Goal: Task Accomplishment & Management: Complete application form

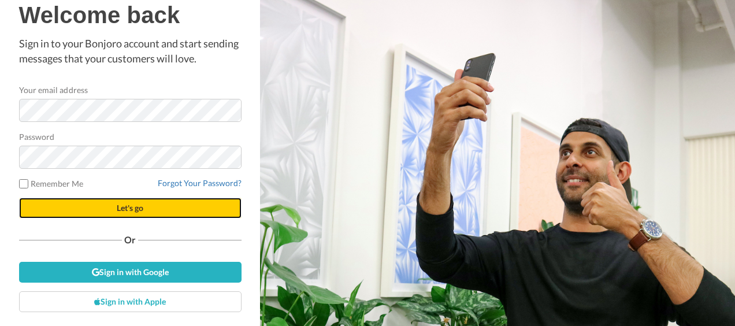
click at [147, 207] on button "Let's go" at bounding box center [130, 208] width 223 height 21
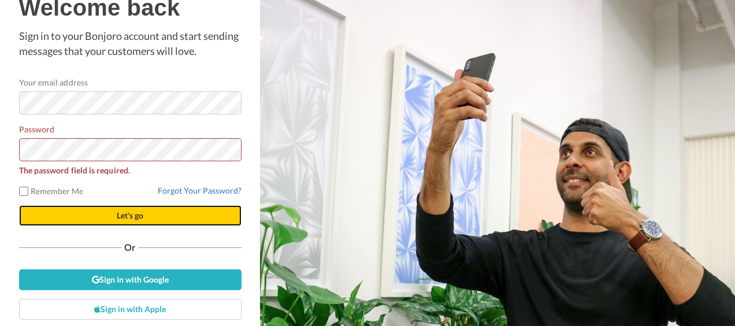
click at [123, 217] on span "Let's go" at bounding box center [130, 215] width 27 height 10
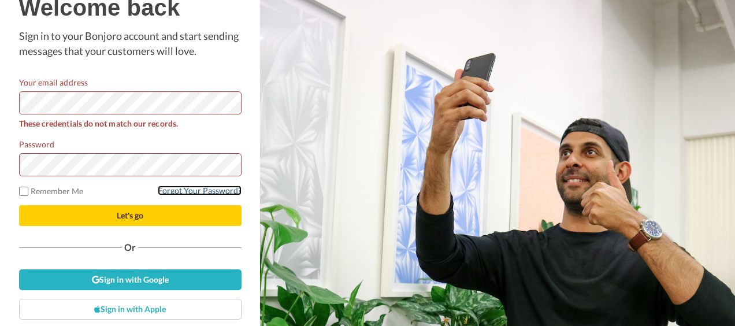
click at [208, 195] on link "Forgot Your Password?" at bounding box center [200, 191] width 84 height 10
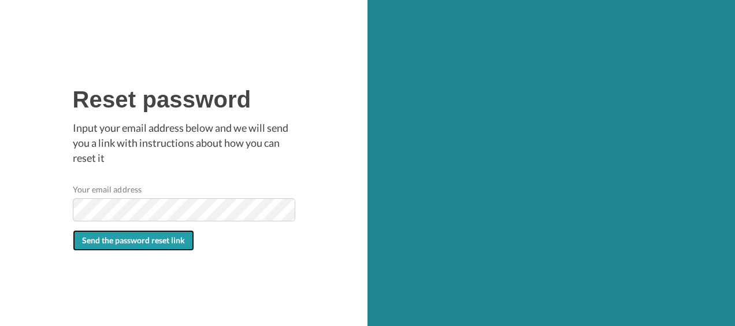
click at [128, 250] on button "Send the password reset link" at bounding box center [133, 240] width 121 height 21
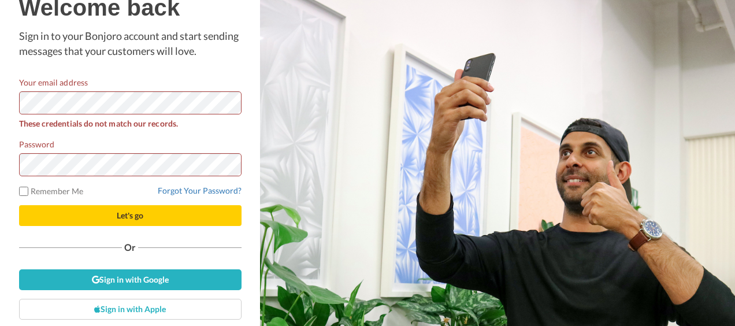
scroll to position [19, 0]
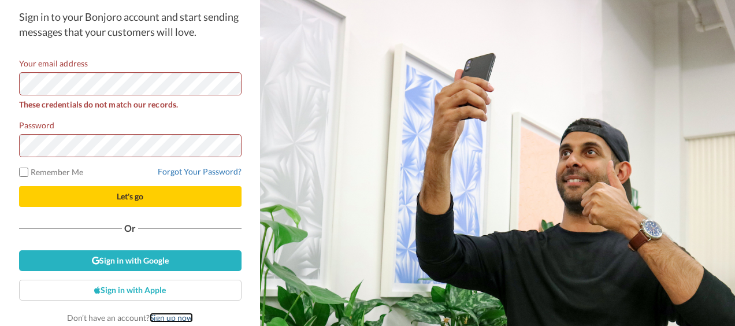
click at [172, 315] on link "Sign up now" at bounding box center [171, 318] width 43 height 10
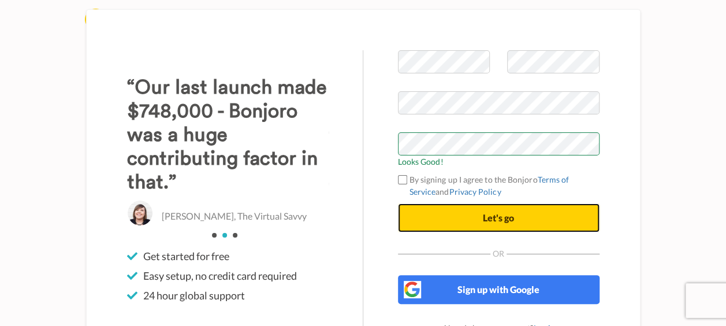
click at [443, 218] on button "Let's go" at bounding box center [499, 217] width 202 height 29
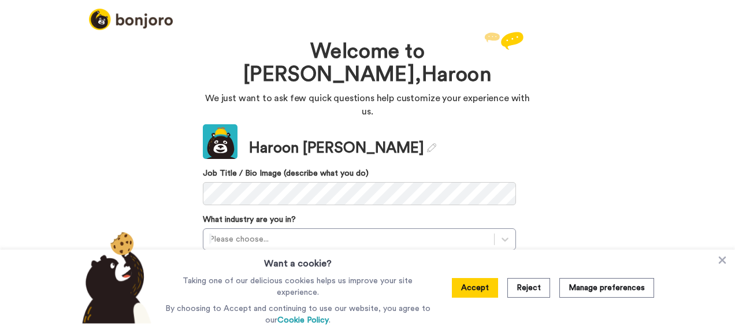
click at [480, 279] on div "Accept Reject Manage preferences" at bounding box center [553, 288] width 221 height 76
click at [474, 293] on button "Accept" at bounding box center [475, 288] width 46 height 20
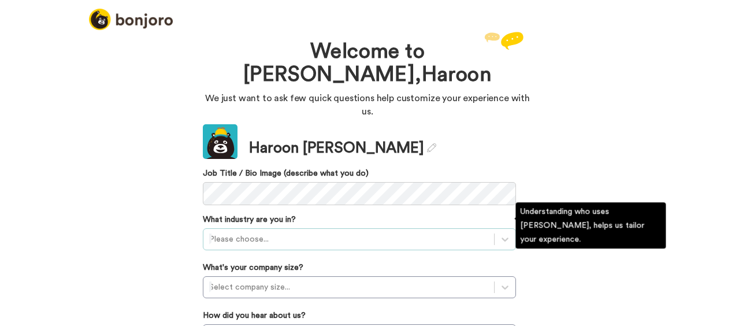
click at [279, 228] on div "Please choose..." at bounding box center [359, 239] width 313 height 22
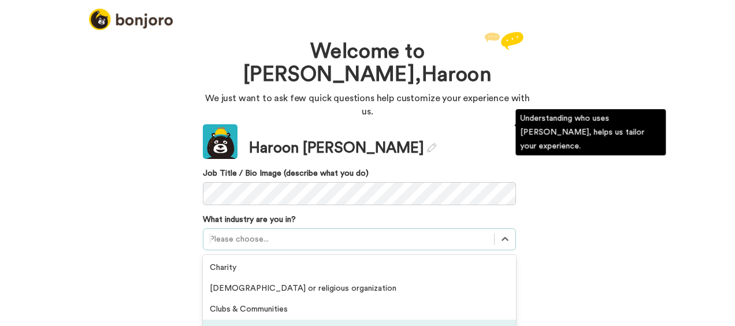
scroll to position [93, 0]
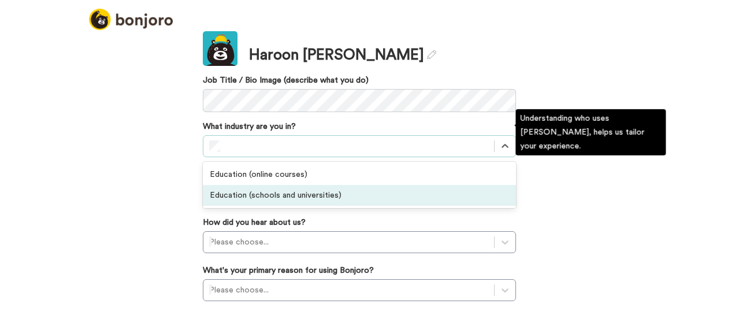
click at [257, 185] on div "Education (schools and universities)" at bounding box center [359, 195] width 313 height 21
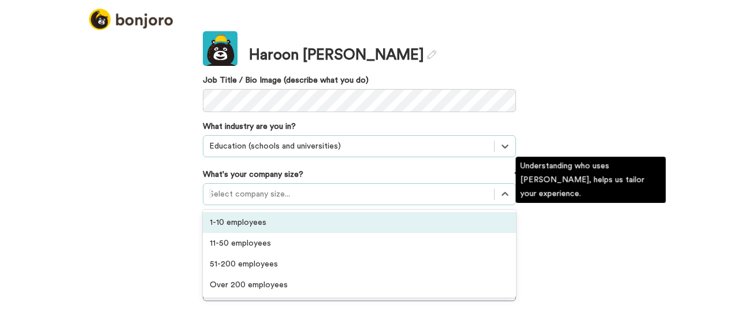
click at [310, 187] on div at bounding box center [348, 194] width 279 height 14
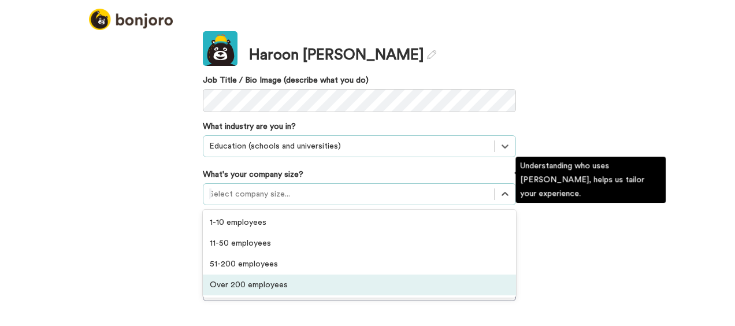
click at [262, 275] on div "Over 200 employees" at bounding box center [359, 285] width 313 height 21
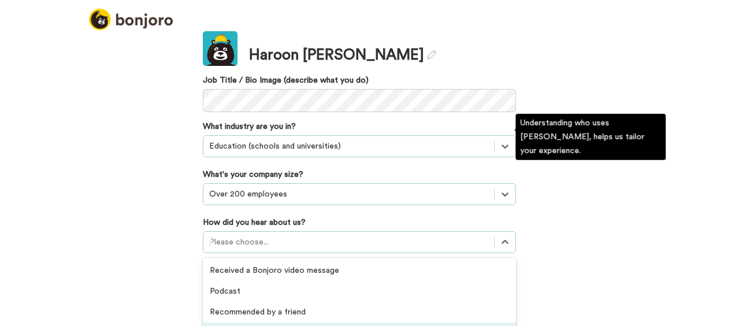
click at [285, 231] on div "option GIF Signature Maker focused, 4 of 20. 20 results available. Use Up and D…" at bounding box center [359, 242] width 313 height 22
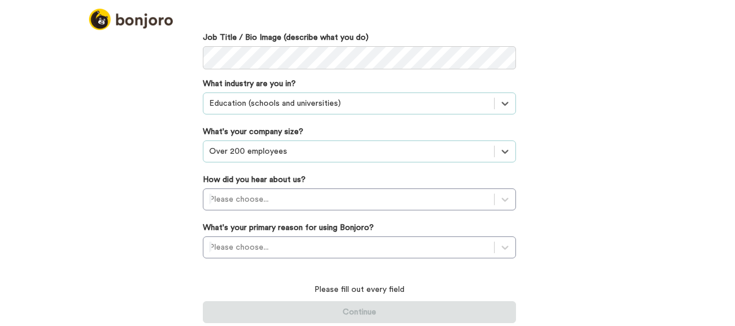
scroll to position [120, 0]
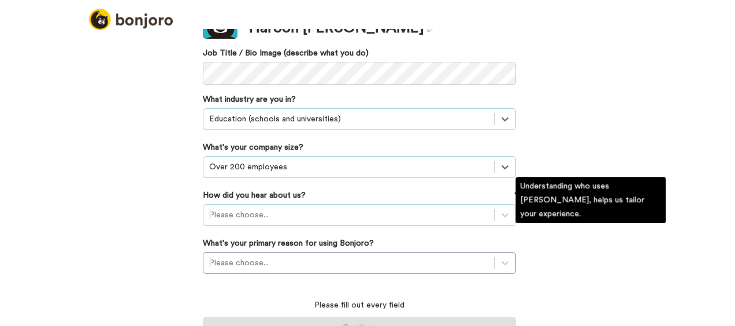
click at [247, 204] on div "Please choose..." at bounding box center [359, 215] width 313 height 22
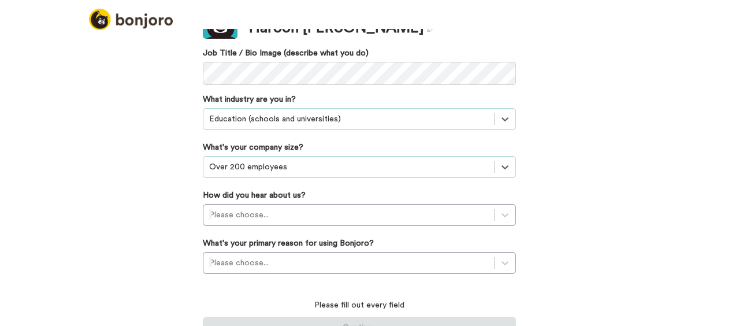
click at [596, 253] on div "Welcome to Bonjoro, Haroon We just want to ask few quick questions help customi…" at bounding box center [367, 177] width 735 height 297
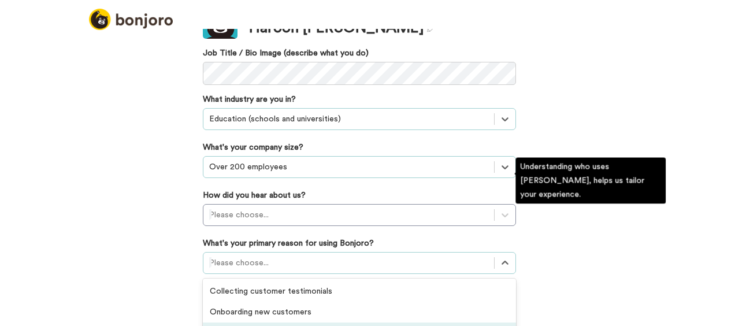
click at [254, 252] on div "option Converting leads focused, 3 of 6. 6 results available. Use Up and Down t…" at bounding box center [359, 263] width 313 height 22
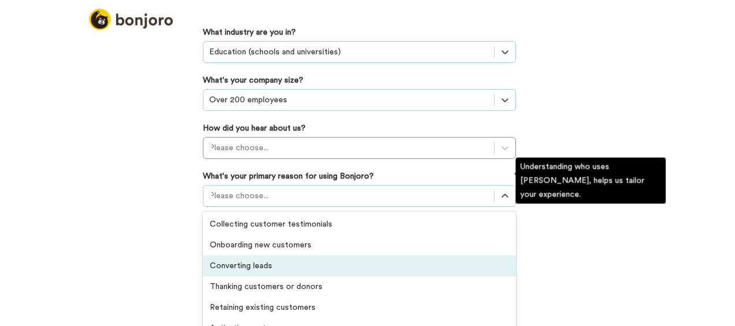
click at [294, 257] on div "Converting leads" at bounding box center [359, 265] width 313 height 21
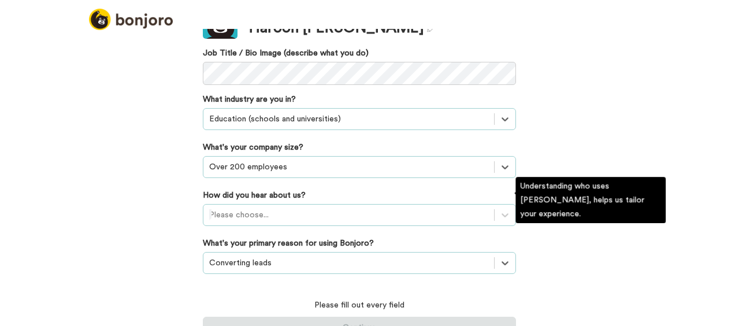
click at [229, 204] on div "Please choose..." at bounding box center [359, 215] width 313 height 22
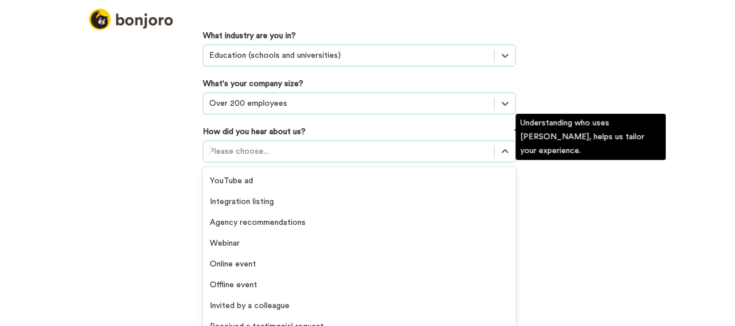
scroll to position [247, 0]
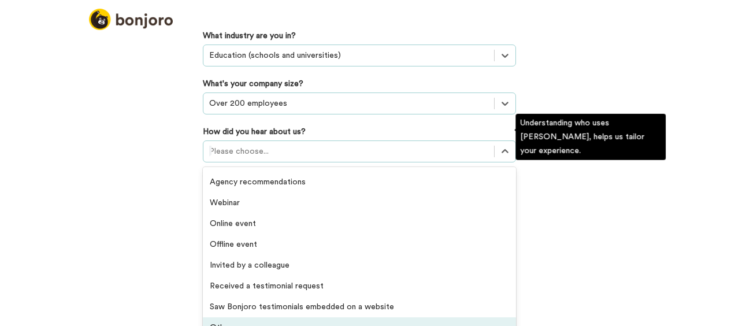
click at [218, 317] on div "Others" at bounding box center [359, 327] width 313 height 21
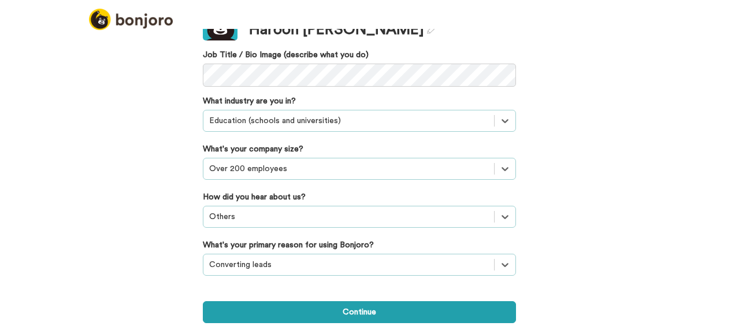
scroll to position [103, 0]
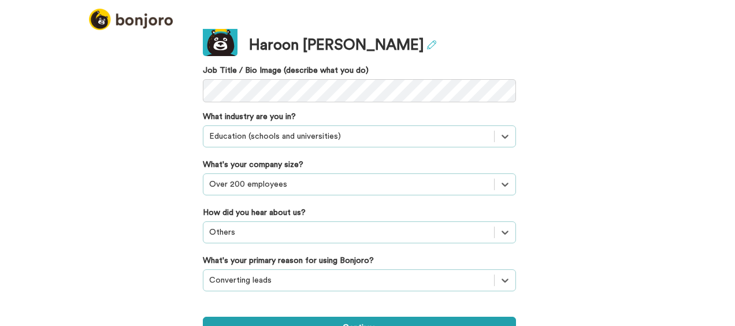
click at [427, 40] on icon at bounding box center [431, 44] width 9 height 9
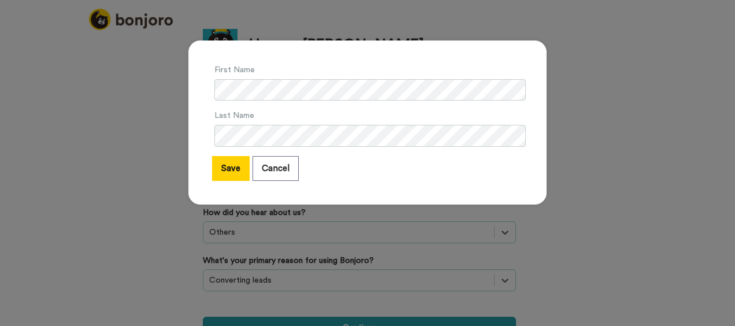
click at [357, 316] on div "First Name Last Name Save Cancel" at bounding box center [367, 163] width 735 height 326
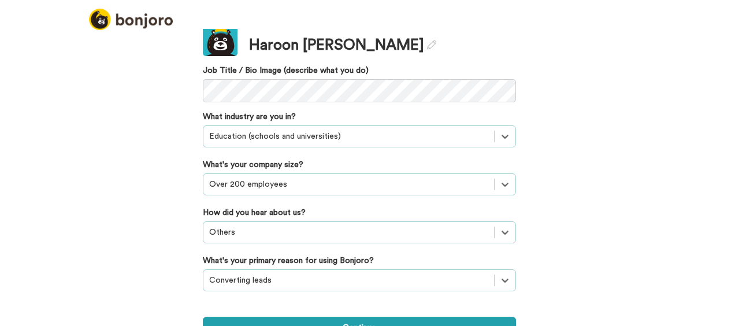
click at [357, 317] on button "Continue" at bounding box center [359, 328] width 313 height 22
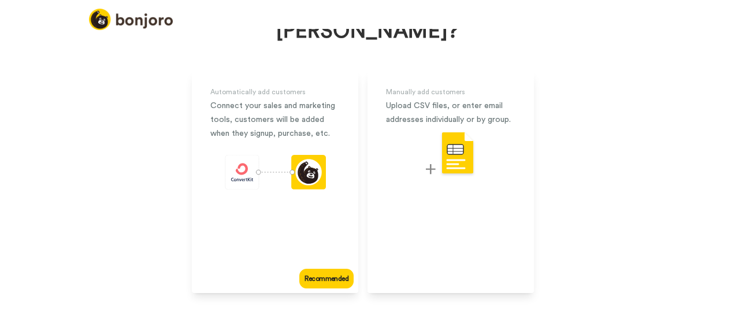
scroll to position [110, 0]
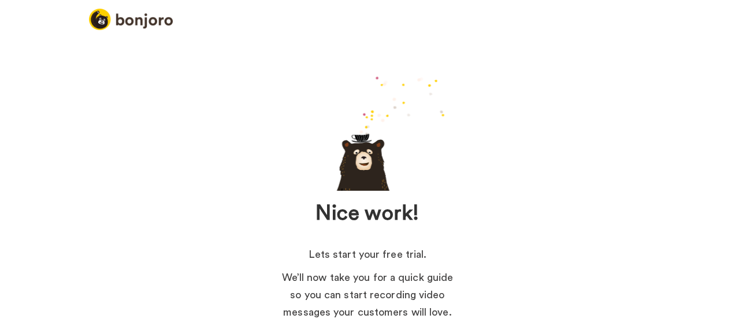
scroll to position [113, 0]
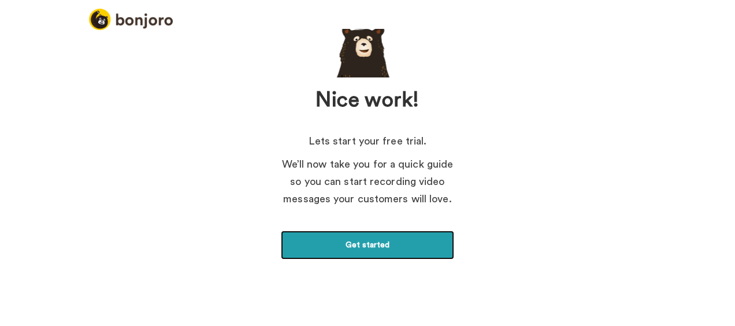
click at [314, 252] on link "Get started" at bounding box center [367, 245] width 173 height 29
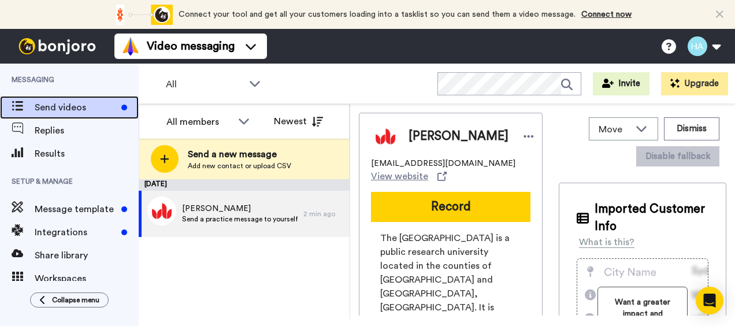
click at [51, 108] on span "Send videos" at bounding box center [76, 108] width 82 height 14
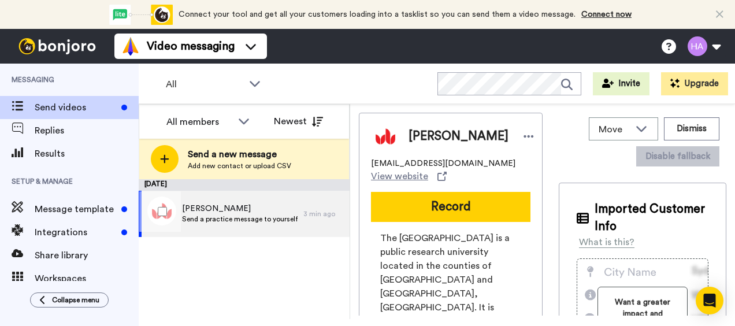
click at [259, 220] on span "Send a practice message to yourself" at bounding box center [240, 218] width 116 height 9
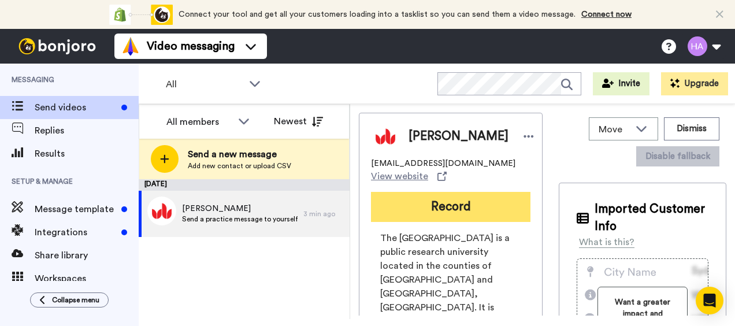
click at [429, 201] on button "Record" at bounding box center [451, 207] width 160 height 30
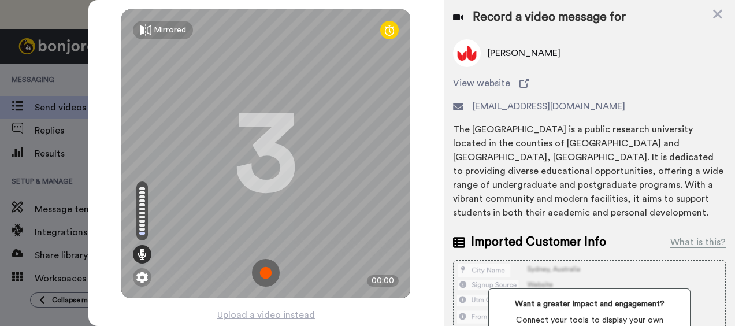
click at [259, 275] on img at bounding box center [266, 273] width 28 height 28
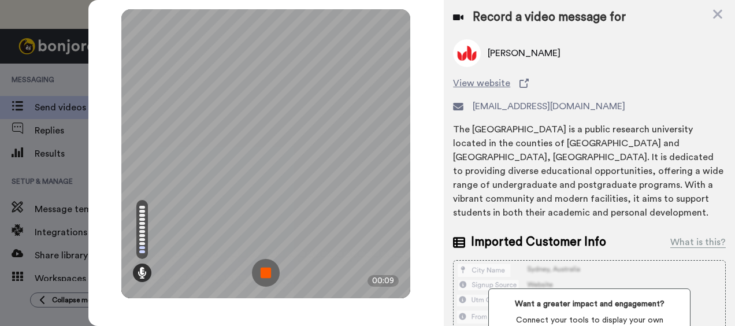
click at [259, 275] on img at bounding box center [266, 273] width 28 height 28
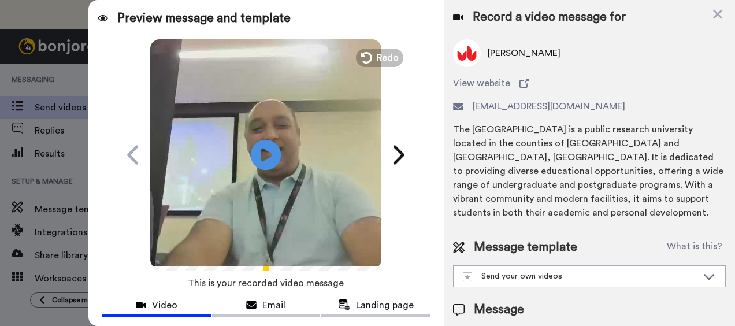
click at [265, 147] on icon at bounding box center [266, 154] width 31 height 31
